Goal: Information Seeking & Learning: Learn about a topic

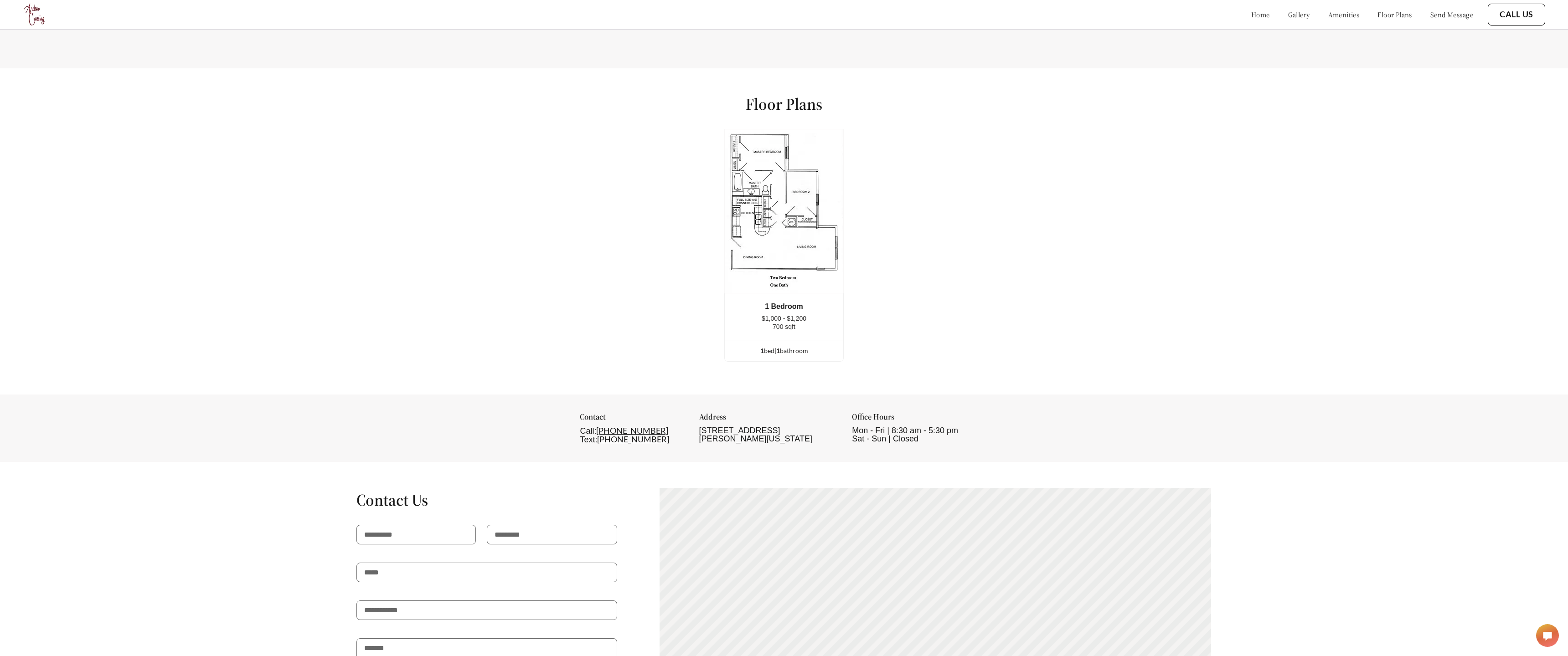
scroll to position [1679, 0]
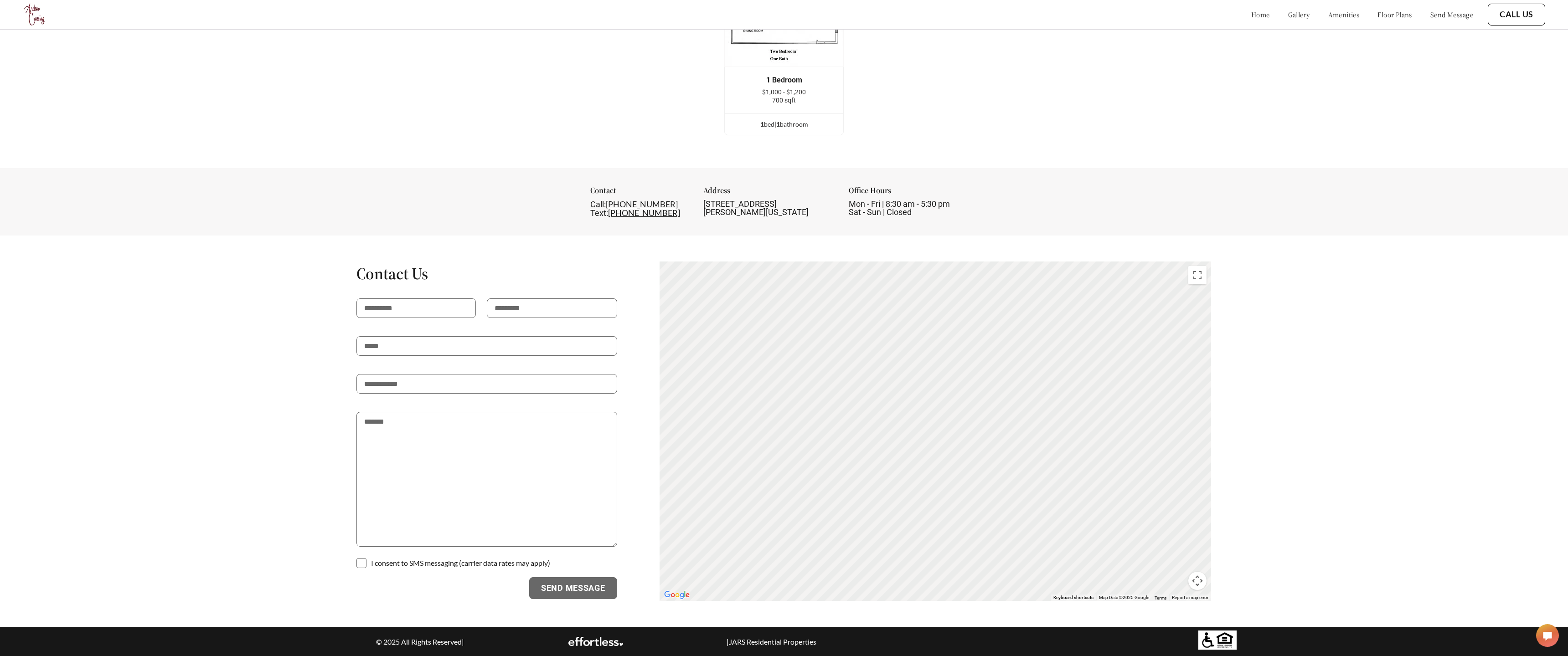
click at [1546, 637] on polygon at bounding box center [1547, 636] width 8 height 8
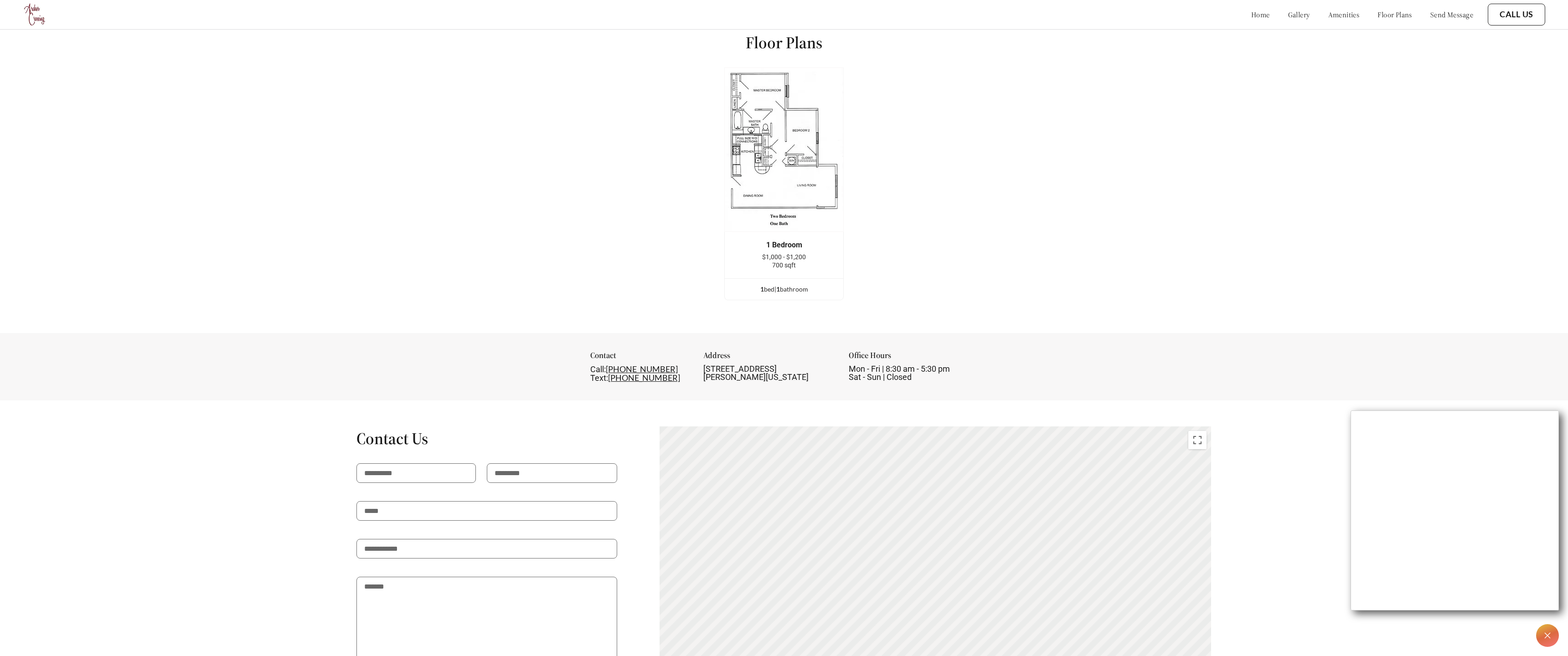
scroll to position [1516, 0]
click at [781, 283] on div "1 bed | 1 bathroom" at bounding box center [784, 288] width 119 height 10
click at [780, 244] on div "1 Bedroom" at bounding box center [784, 244] width 91 height 8
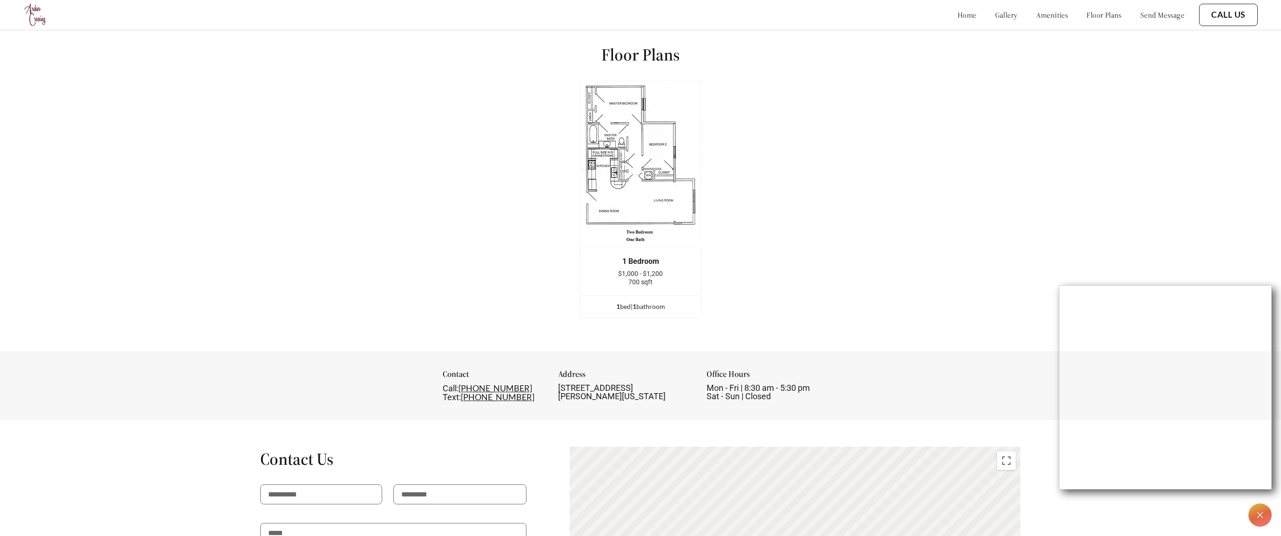
scroll to position [1403, 0]
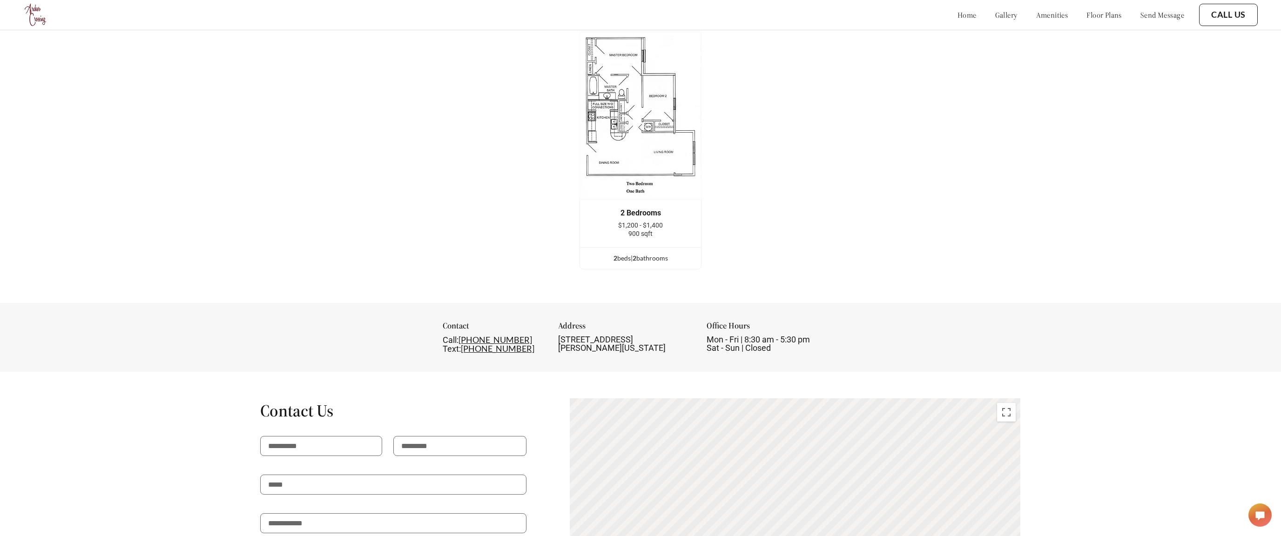
scroll to position [1453, 0]
drag, startPoint x: 679, startPoint y: 219, endPoint x: 674, endPoint y: 211, distance: 9.4
click at [674, 211] on div "2 Bedrooms $1,200 - $1,400 900 sqft" at bounding box center [640, 220] width 93 height 29
click at [750, 268] on div "Floor Plans 2 Bedrooms $1,200 - $1,400 900 sqft 2 bed s | 2 bathroom s 2 Bedroo…" at bounding box center [640, 133] width 1281 height 333
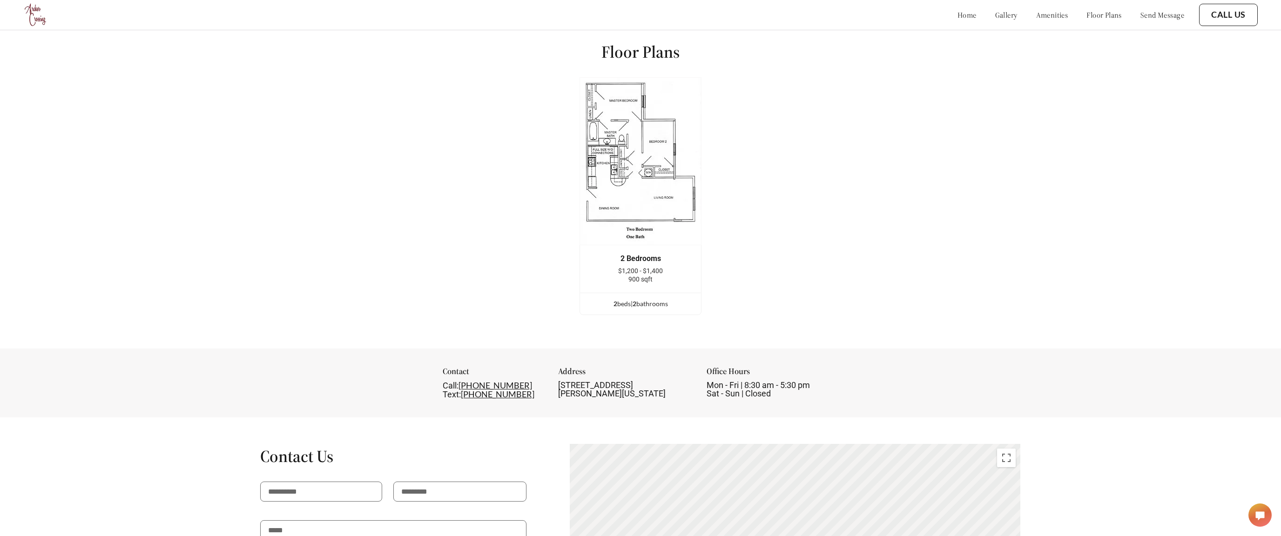
scroll to position [1405, 0]
click at [649, 302] on div "2 bed s | 2 bathroom s" at bounding box center [640, 303] width 121 height 10
click at [631, 248] on div "2 Bedrooms $1,200 - $1,400 900 sqft" at bounding box center [640, 268] width 121 height 47
click at [632, 273] on span "$1,200 - $1,400" at bounding box center [640, 270] width 45 height 7
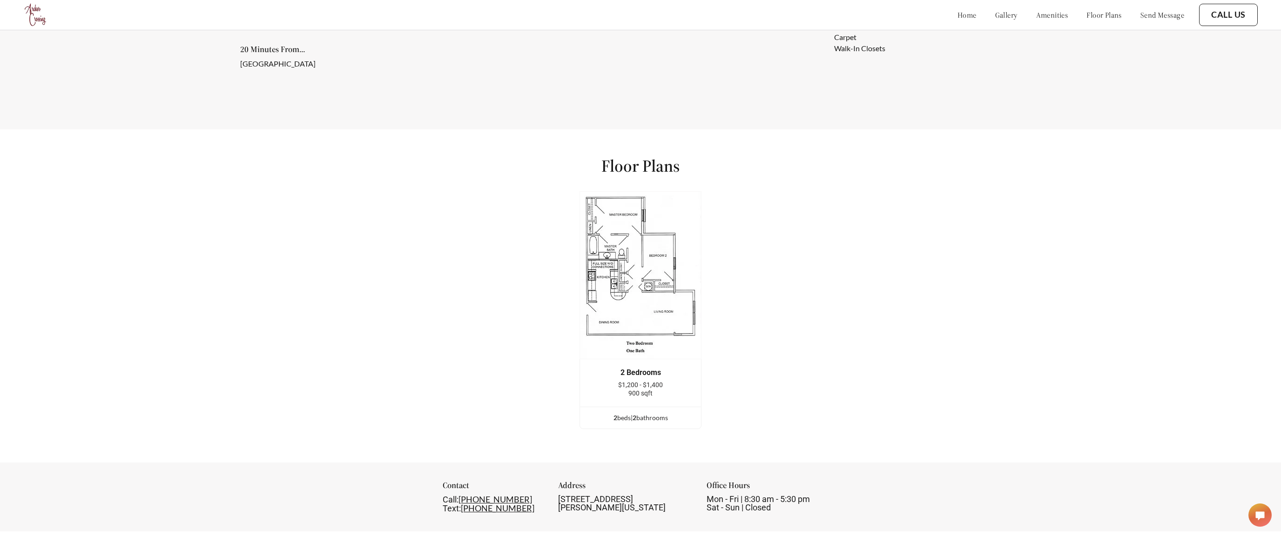
scroll to position [1296, 0]
